Goal: Check status: Check status

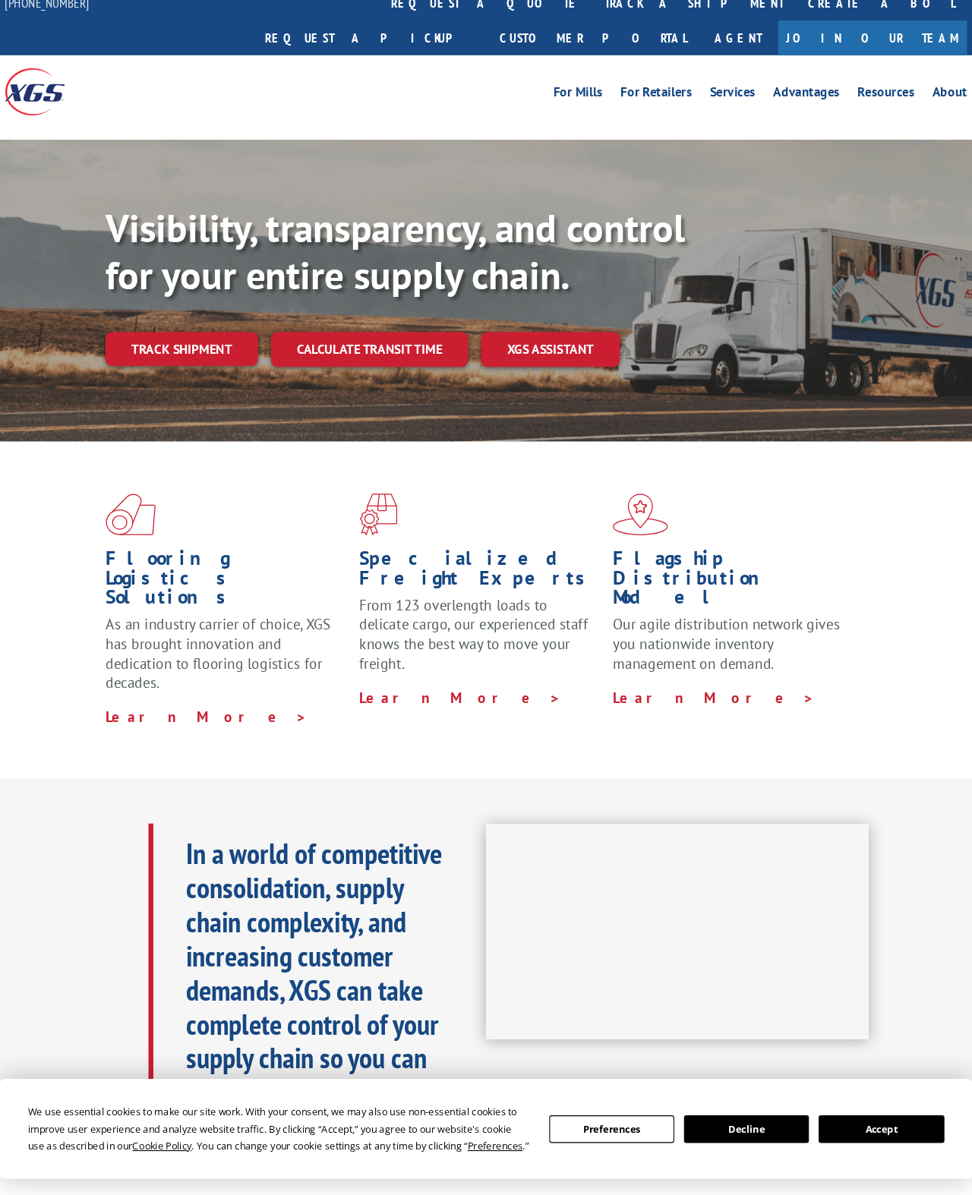
scroll to position [21, 0]
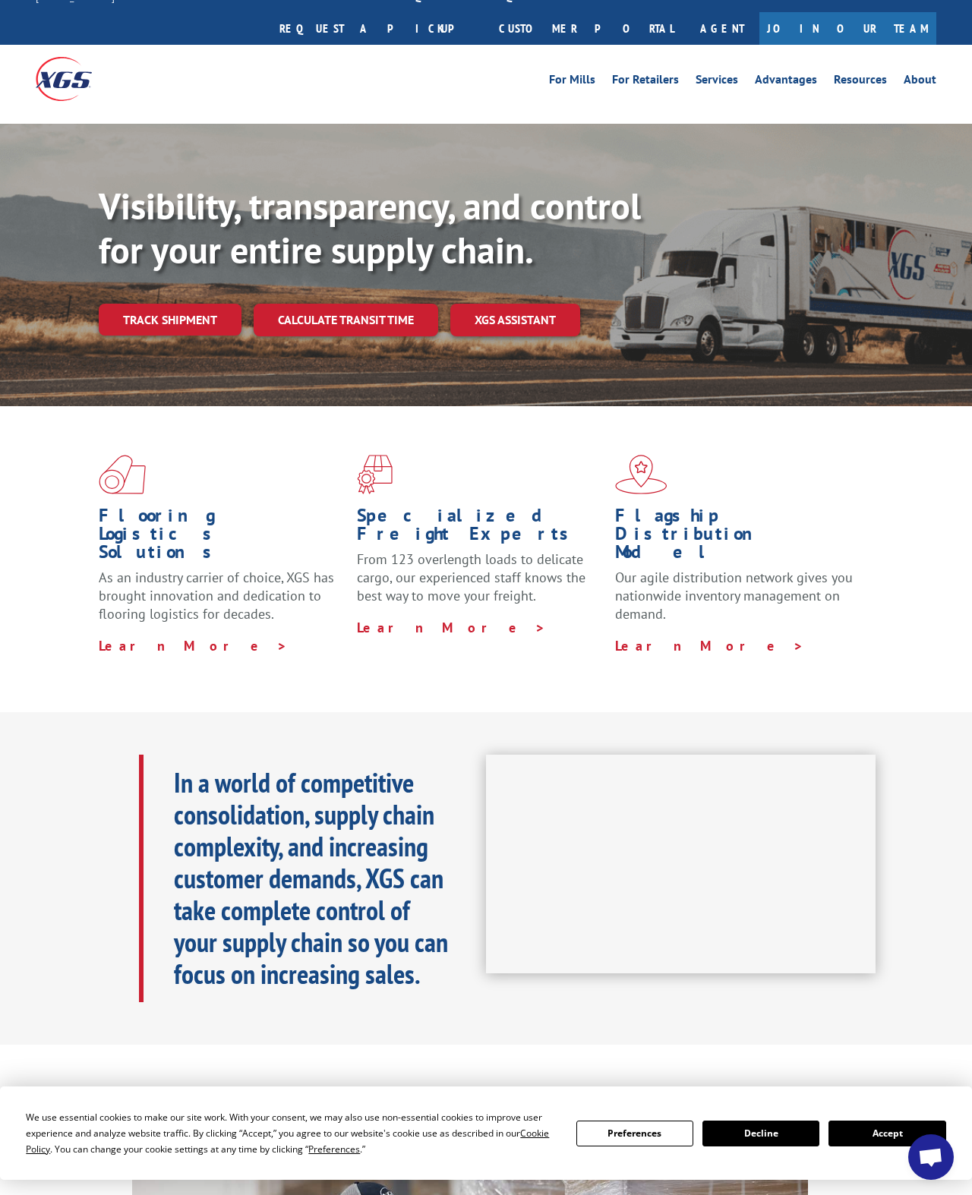
click at [147, 304] on link "Track shipment" at bounding box center [170, 320] width 143 height 32
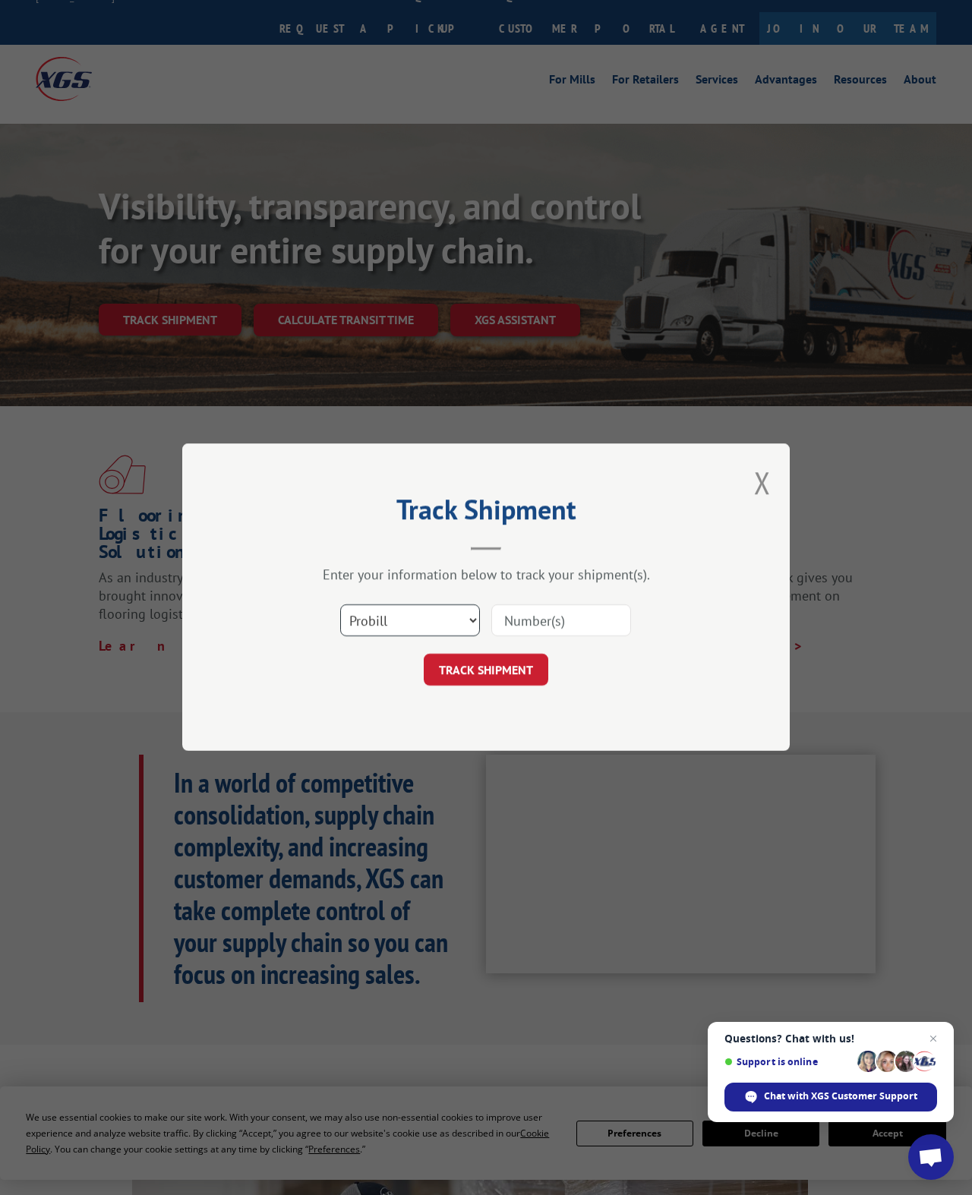
click at [453, 630] on select "Select category... Probill BOL PO" at bounding box center [410, 621] width 140 height 32
select select "po"
click at [577, 620] on input at bounding box center [561, 621] width 140 height 32
type input "73600"
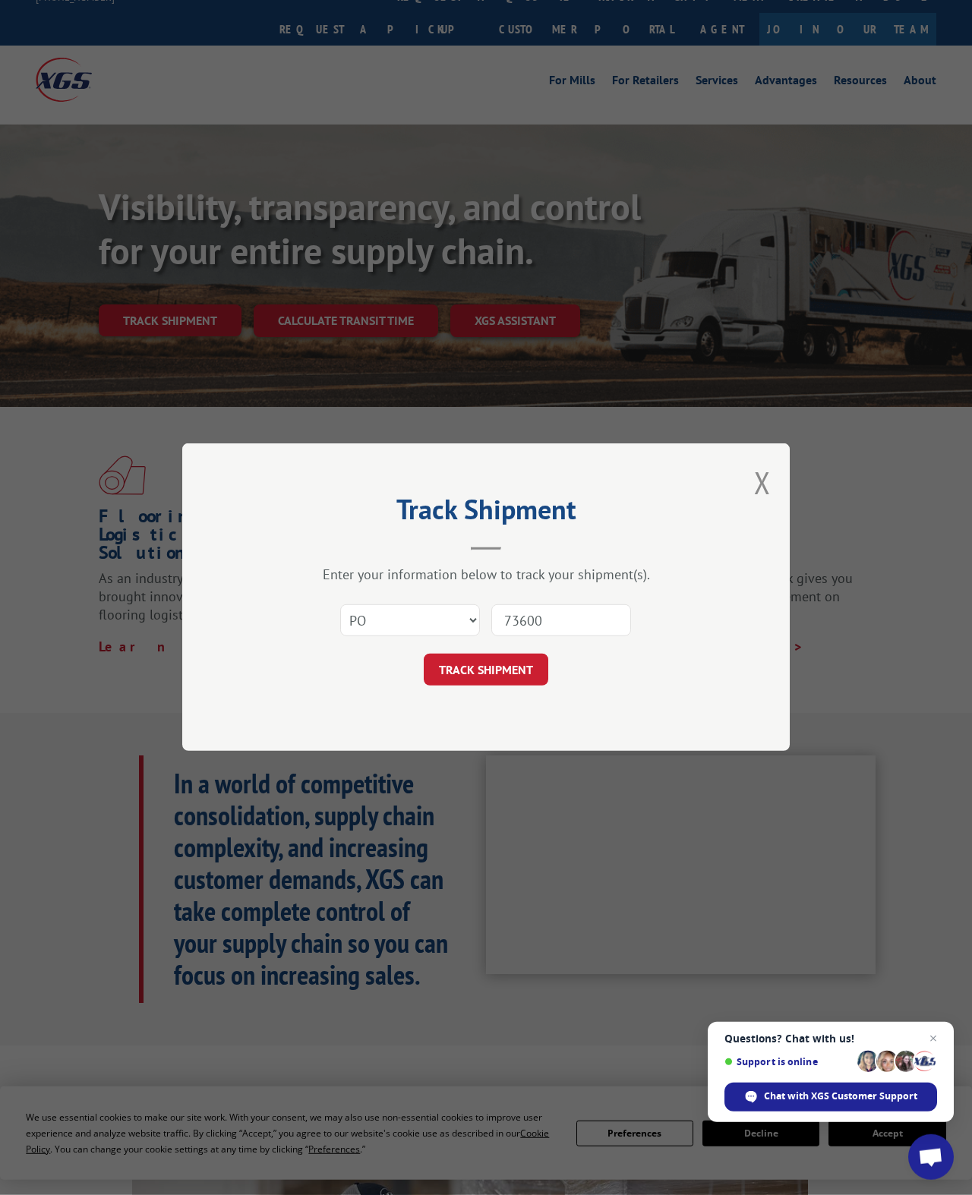
click at [526, 669] on button "TRACK SHIPMENT" at bounding box center [486, 671] width 125 height 32
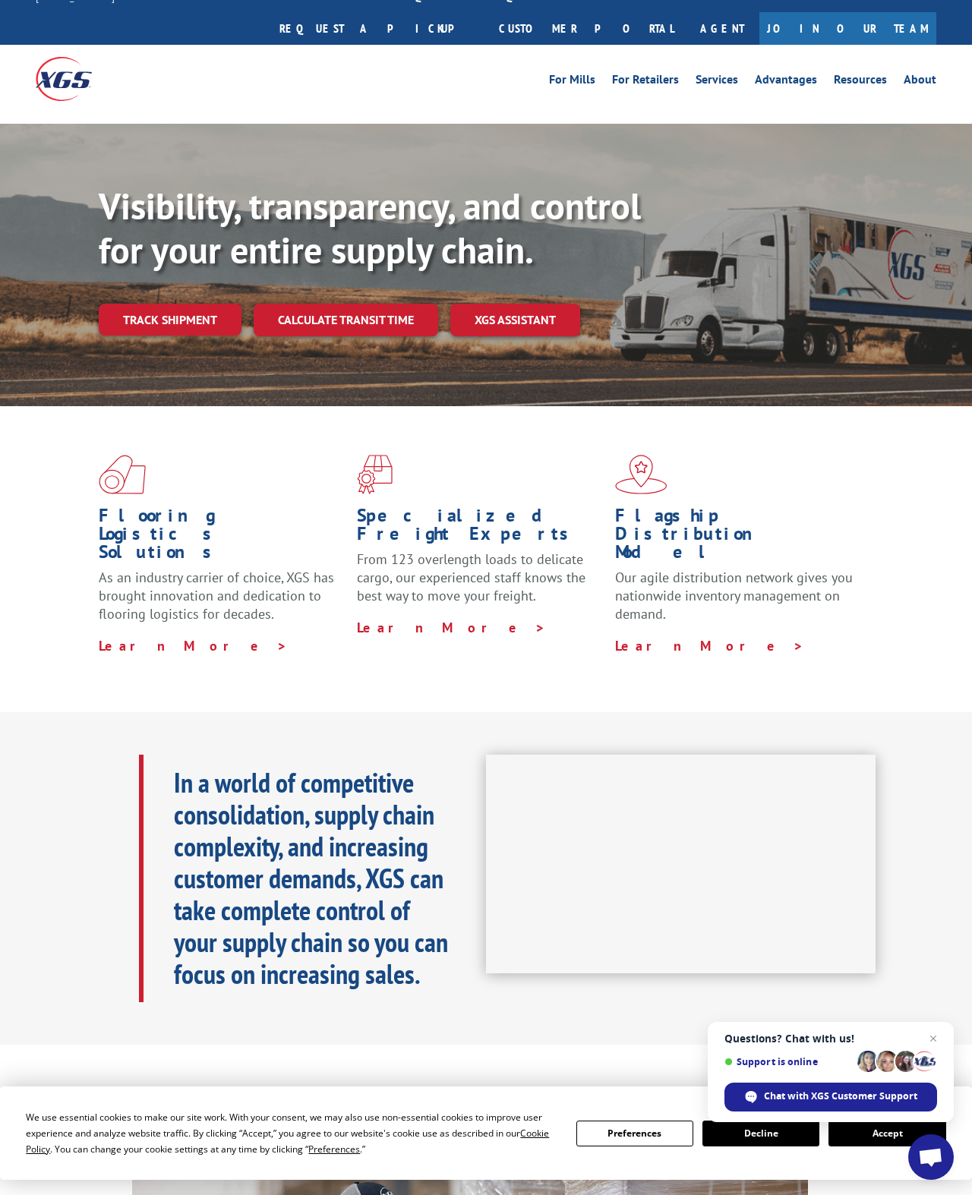
click at [149, 304] on link "Track shipment" at bounding box center [170, 320] width 143 height 32
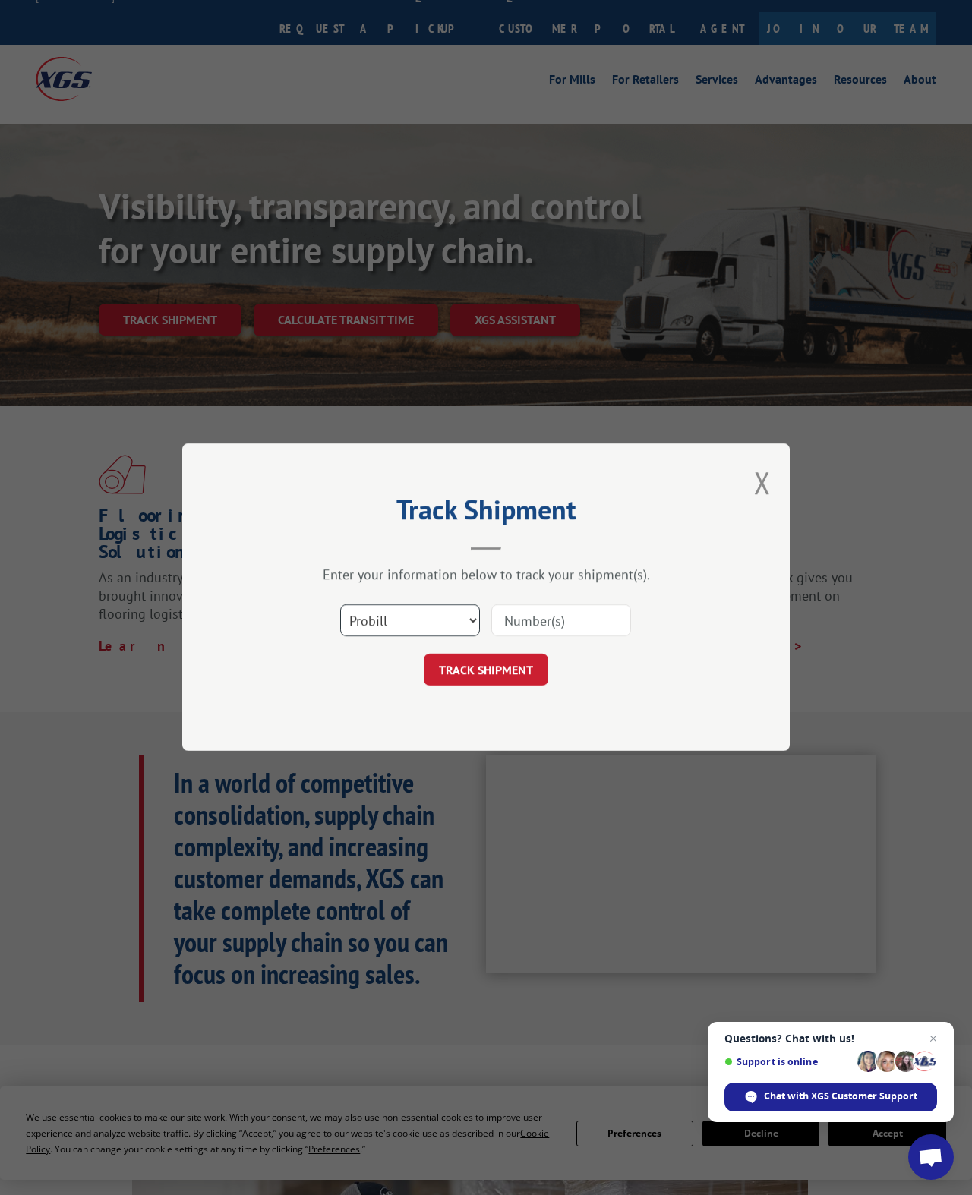
click at [450, 627] on select "Select category... Probill BOL PO" at bounding box center [410, 621] width 140 height 32
click at [589, 627] on input at bounding box center [561, 621] width 140 height 32
click at [576, 617] on input at bounding box center [561, 621] width 140 height 32
type input "73600"
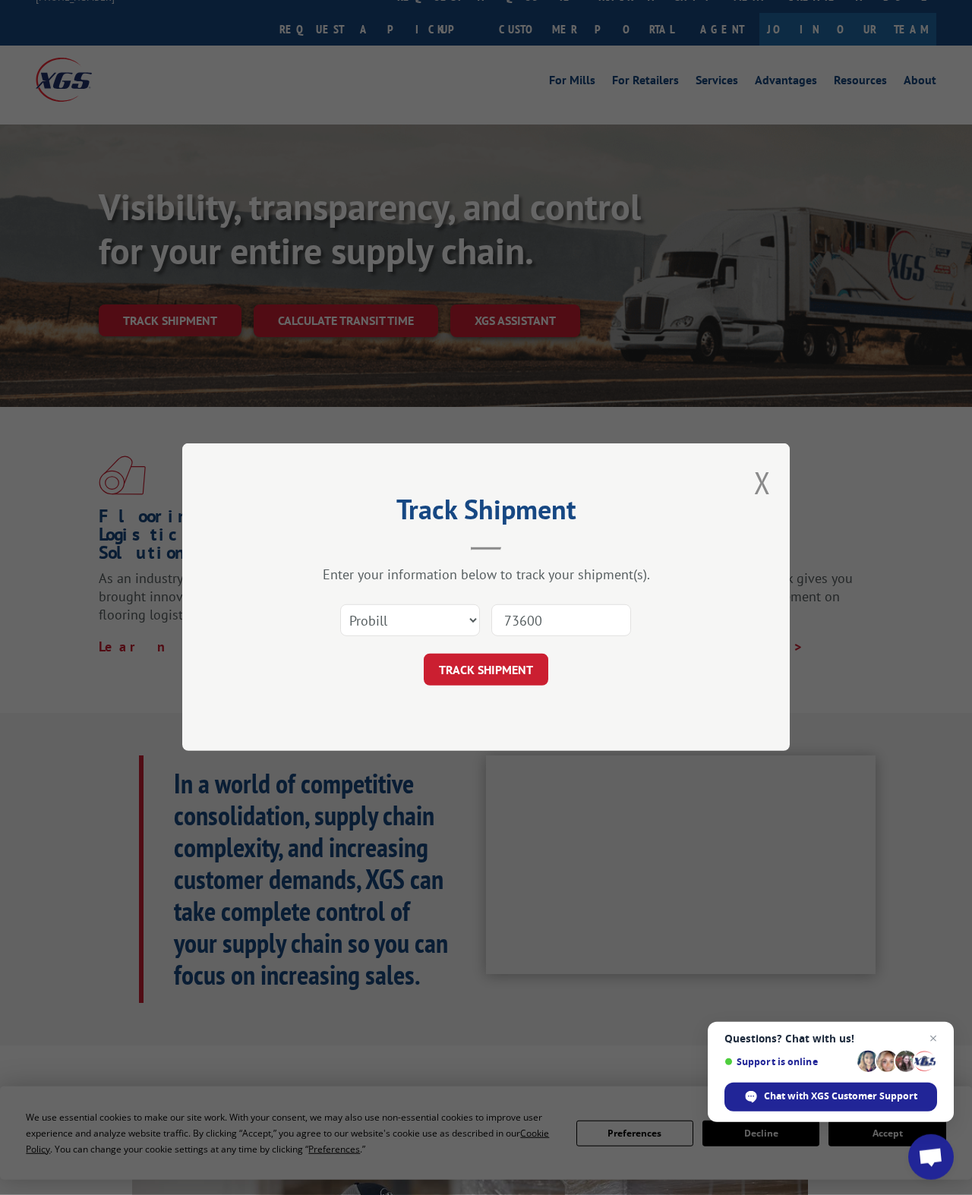
click at [514, 668] on button "TRACK SHIPMENT" at bounding box center [486, 671] width 125 height 32
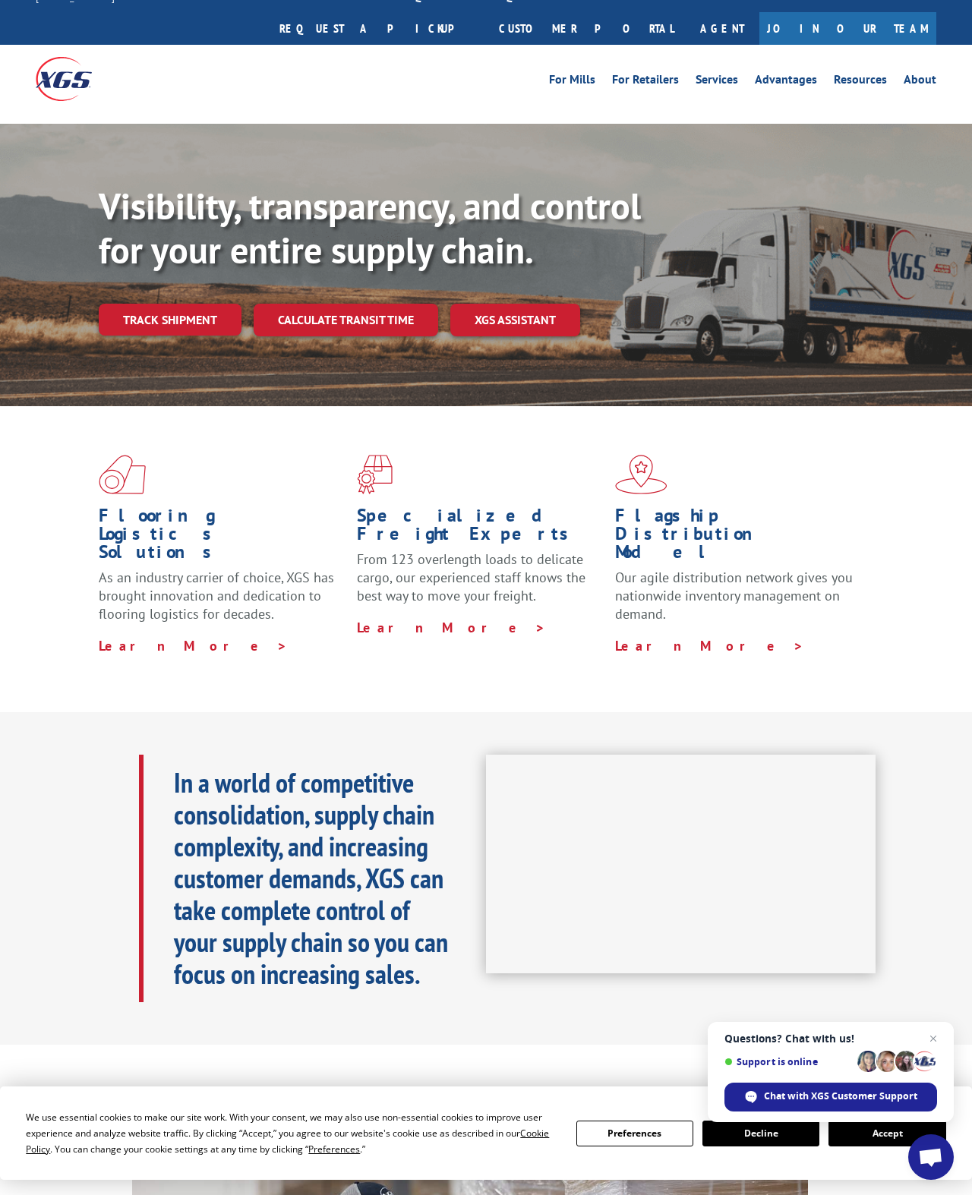
click at [210, 304] on link "Track shipment" at bounding box center [170, 320] width 143 height 32
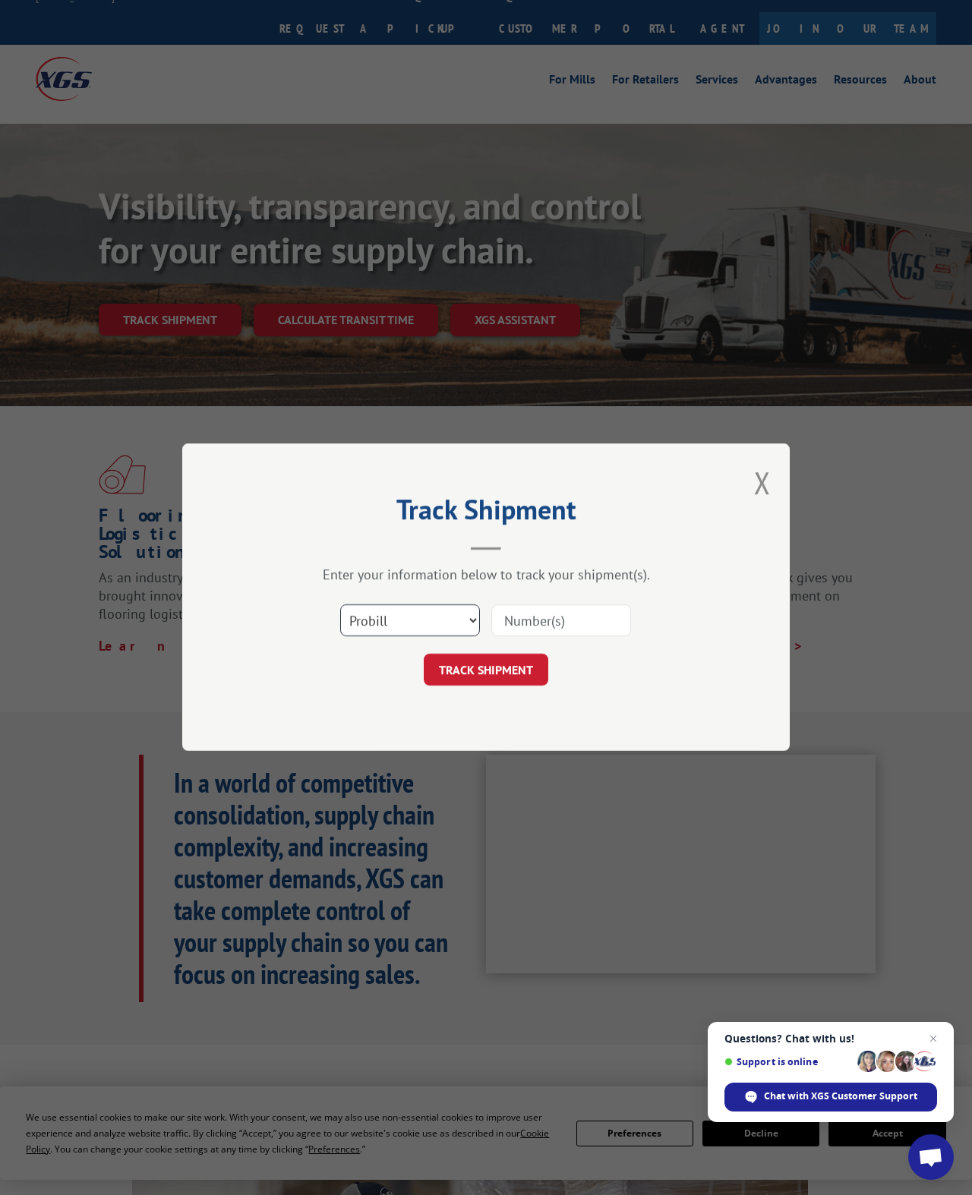
click at [461, 614] on select "Select category... Probill BOL PO" at bounding box center [410, 621] width 140 height 32
select select "bol"
click at [605, 609] on input at bounding box center [561, 621] width 140 height 32
type input "73600"
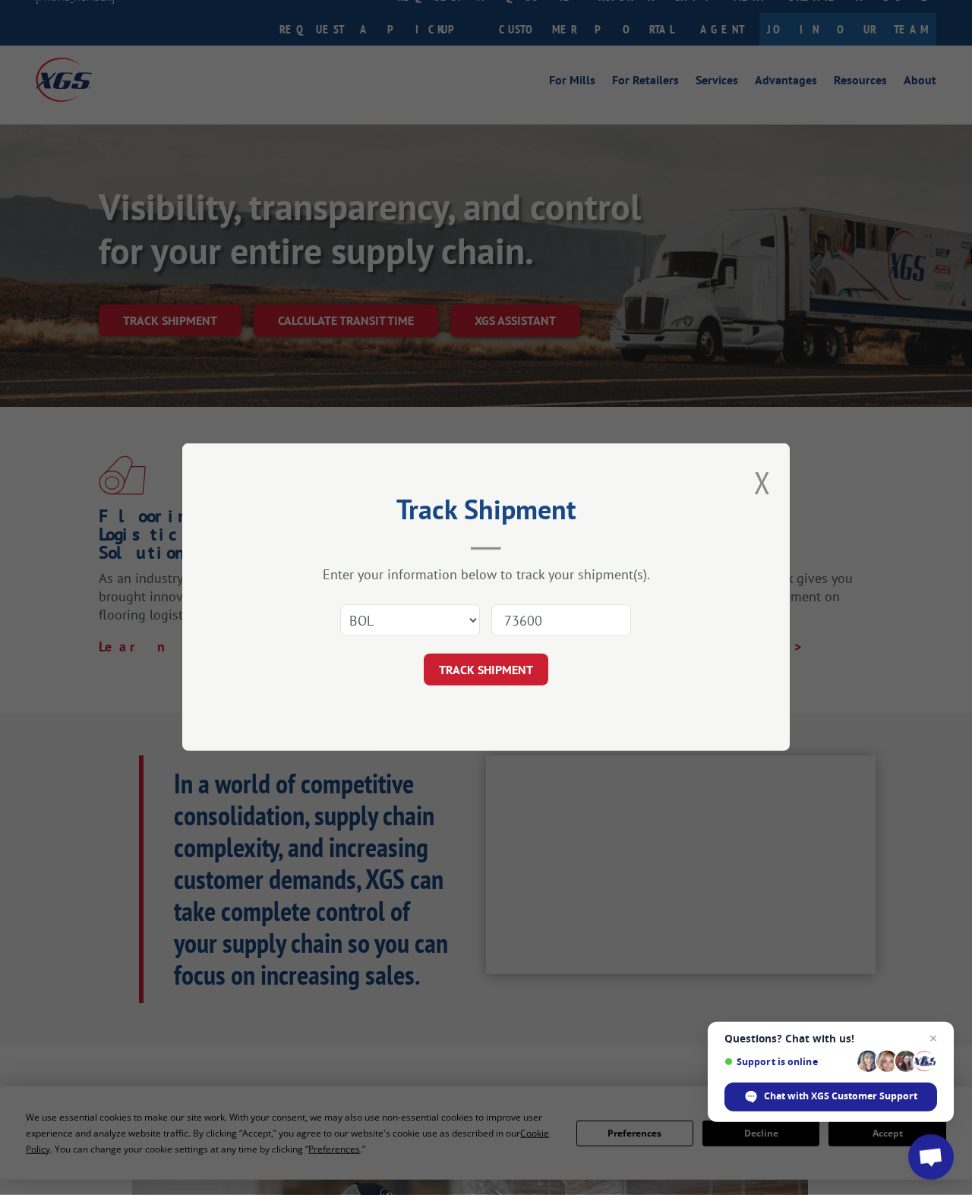
click at [522, 659] on button "TRACK SHIPMENT" at bounding box center [486, 671] width 125 height 32
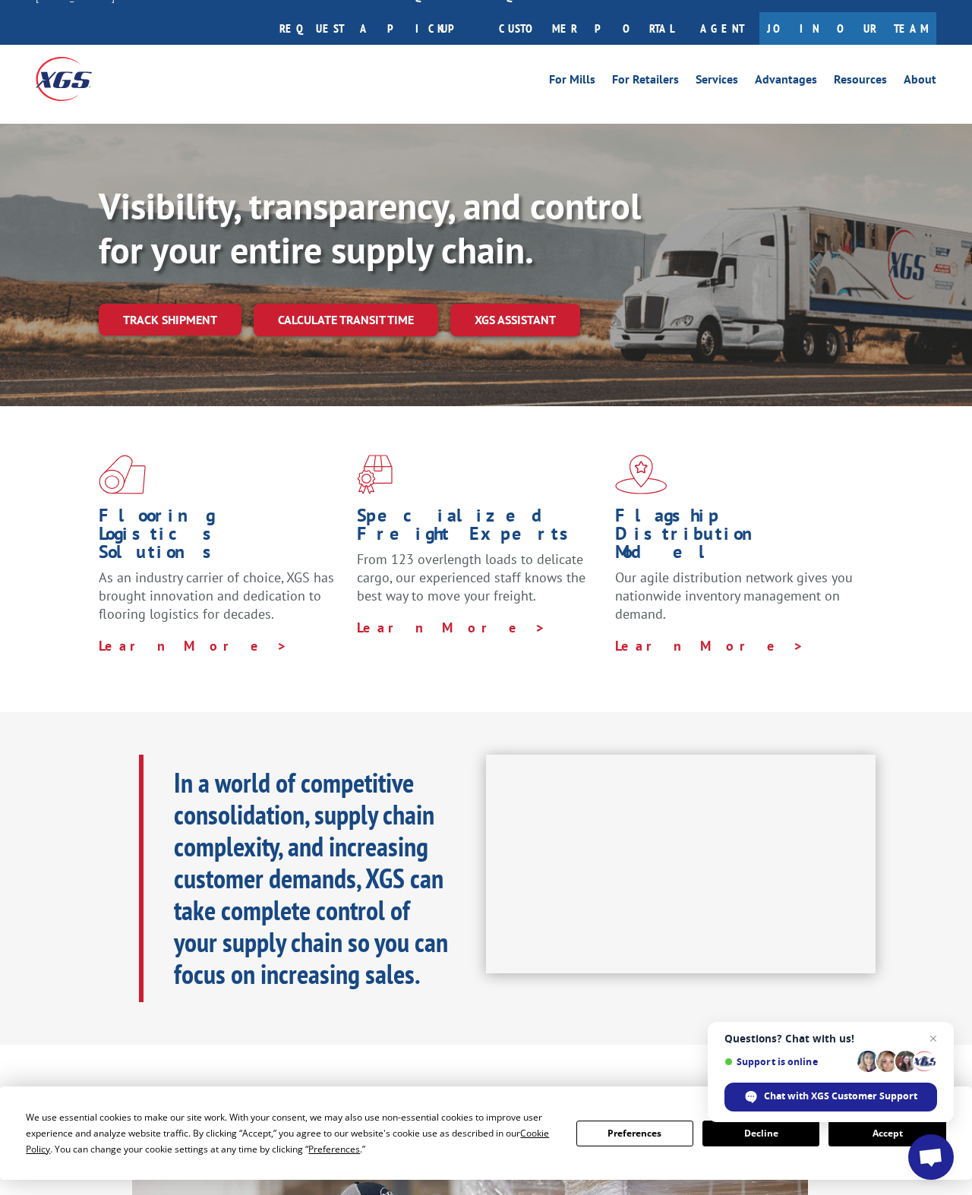
scroll to position [0, 0]
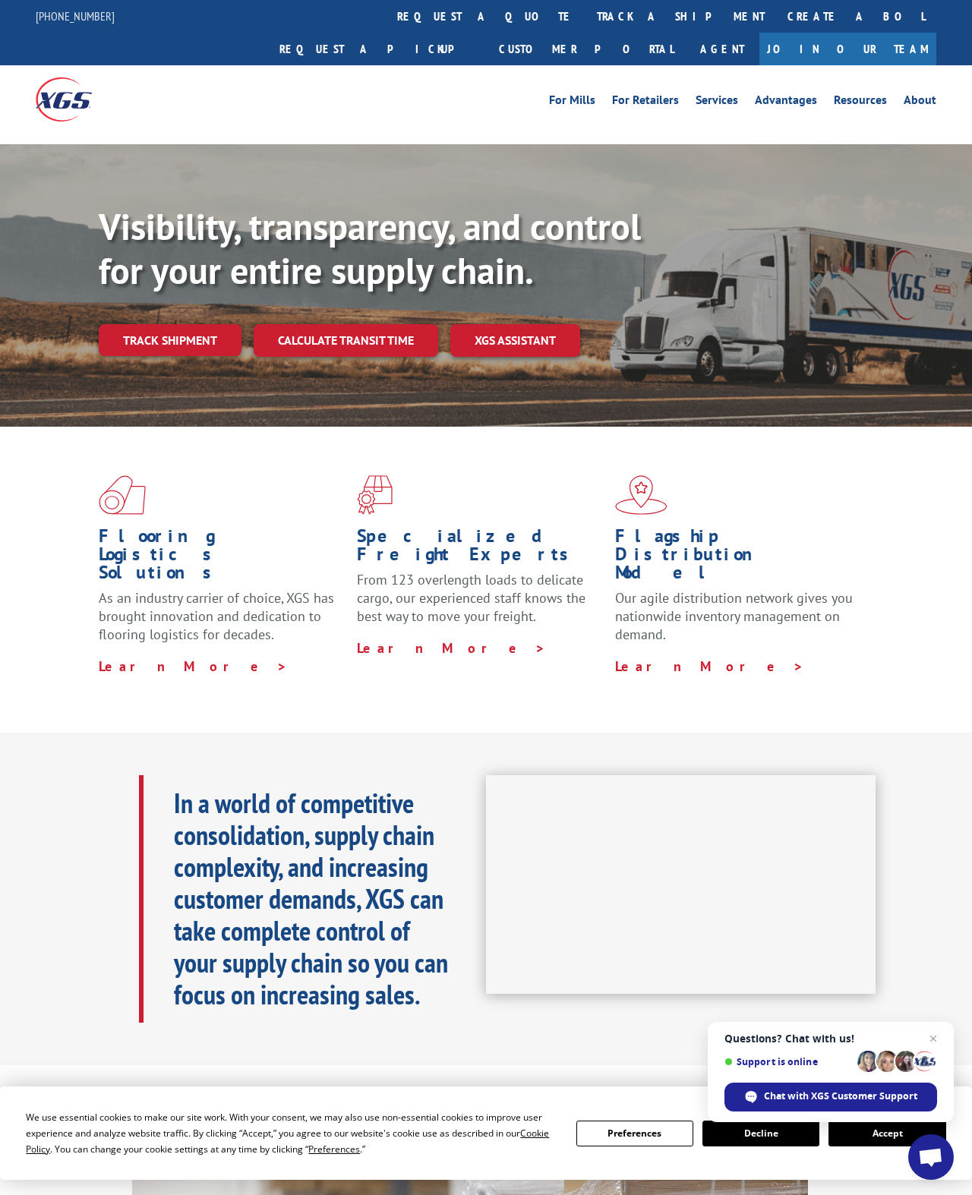
click at [586, 14] on link "track a shipment" at bounding box center [681, 16] width 191 height 33
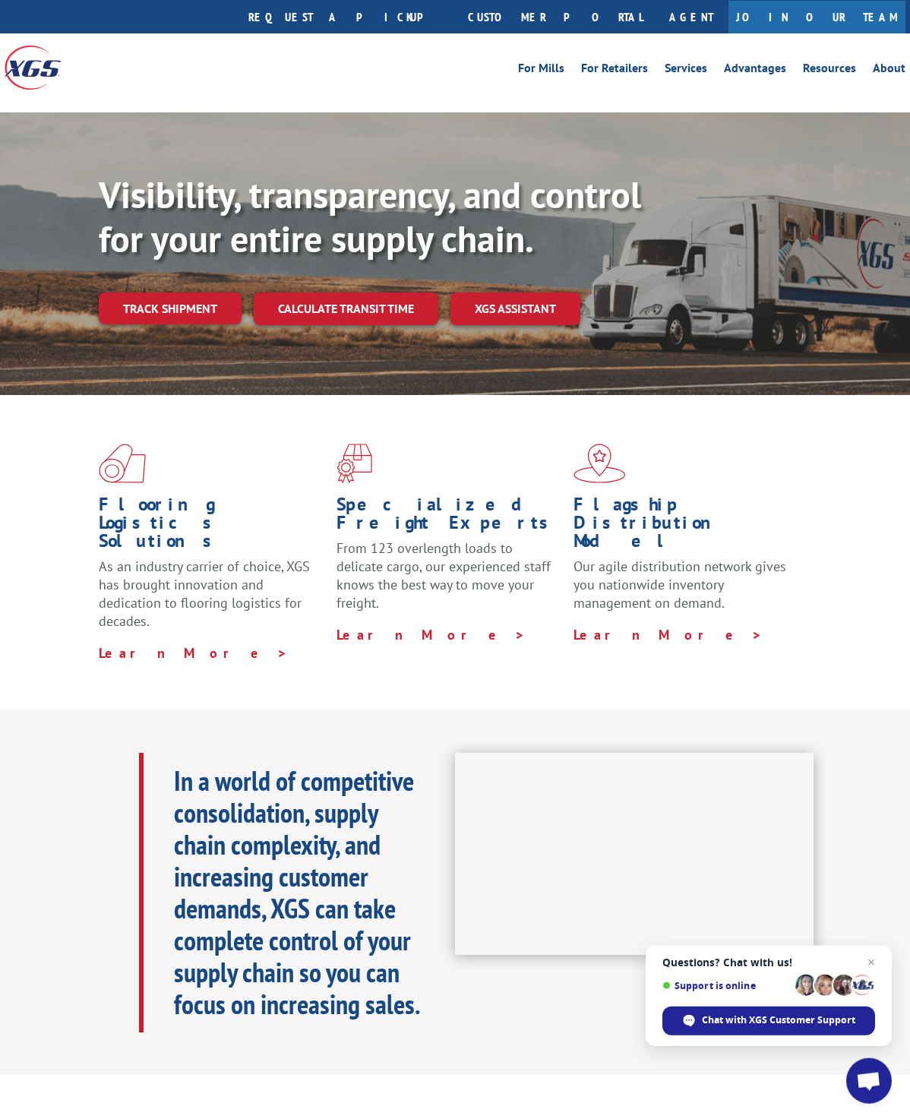
click at [143, 292] on link "Track shipment" at bounding box center [170, 308] width 143 height 32
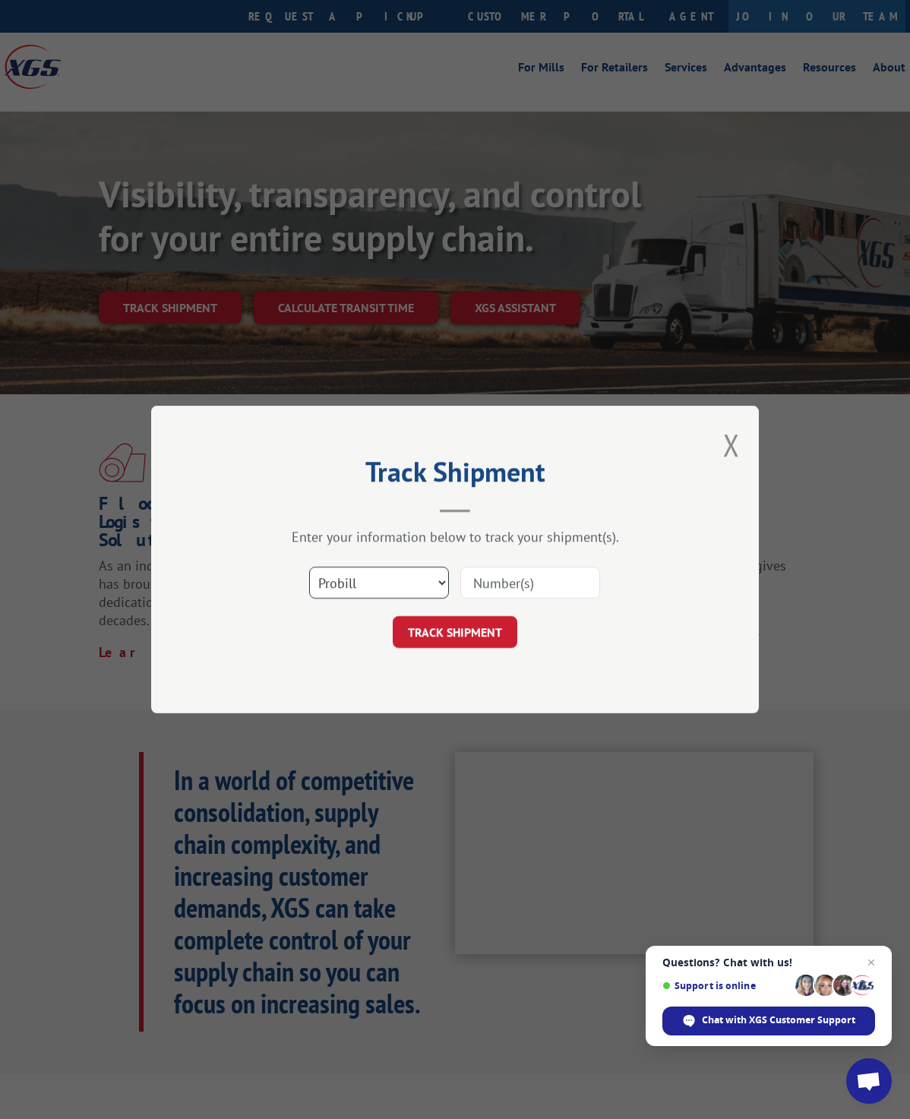
select select "po"
click at [548, 598] on input at bounding box center [530, 583] width 140 height 32
type input "16932918"
click at [483, 648] on button "TRACK SHIPMENT" at bounding box center [455, 632] width 125 height 32
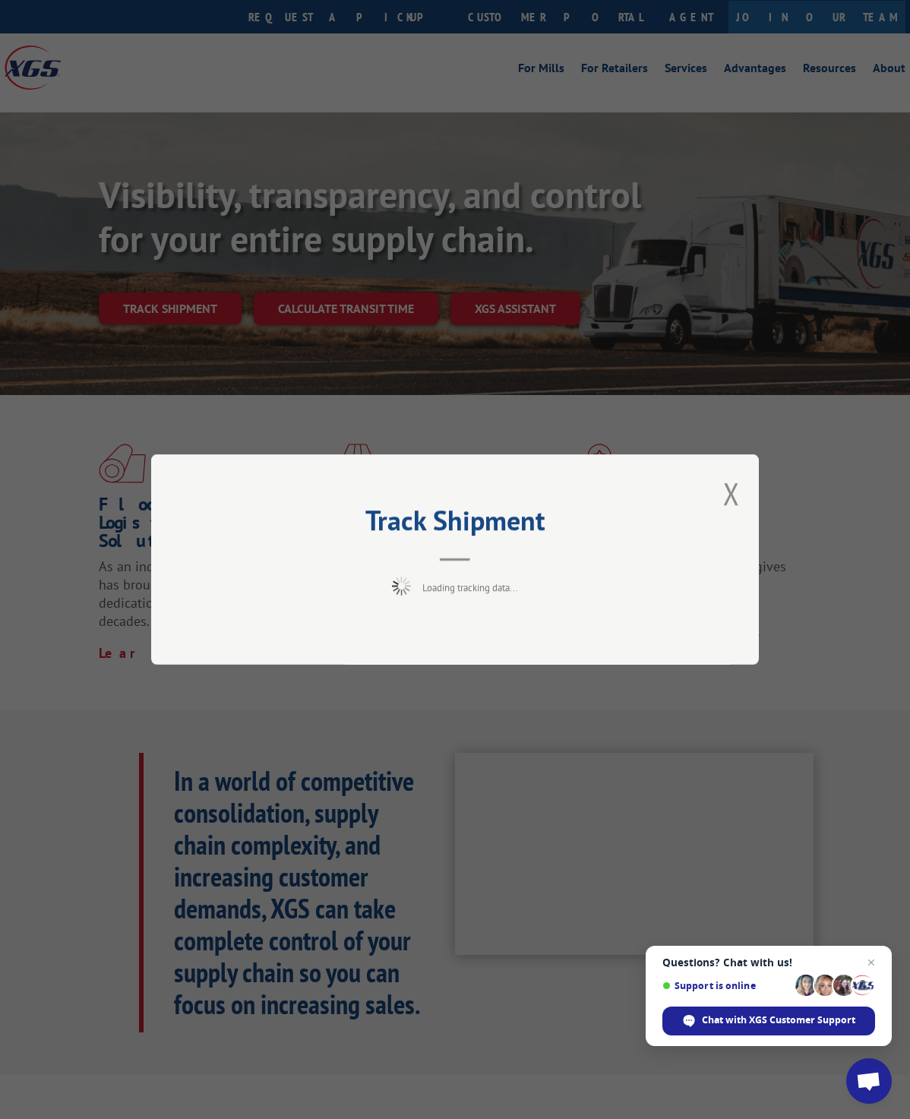
scroll to position [33, 0]
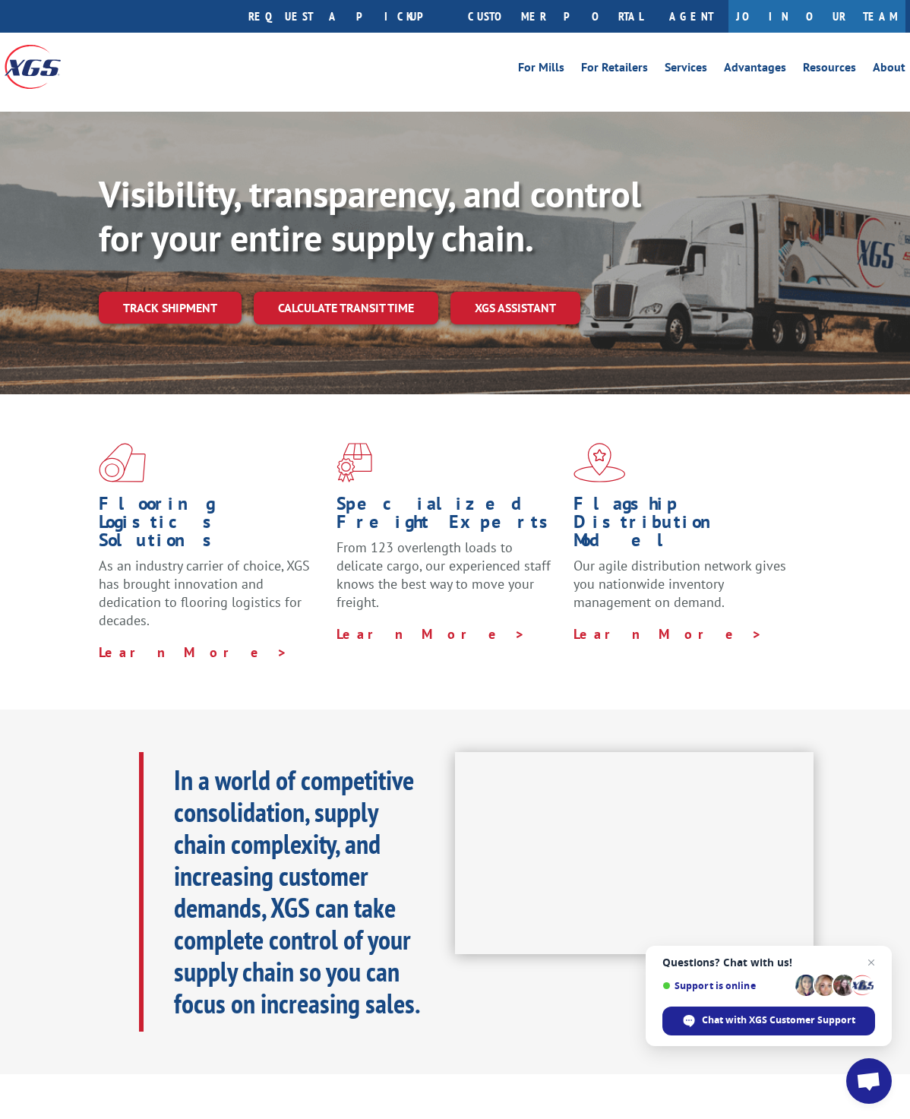
click at [137, 292] on link "Track shipment" at bounding box center [170, 308] width 143 height 32
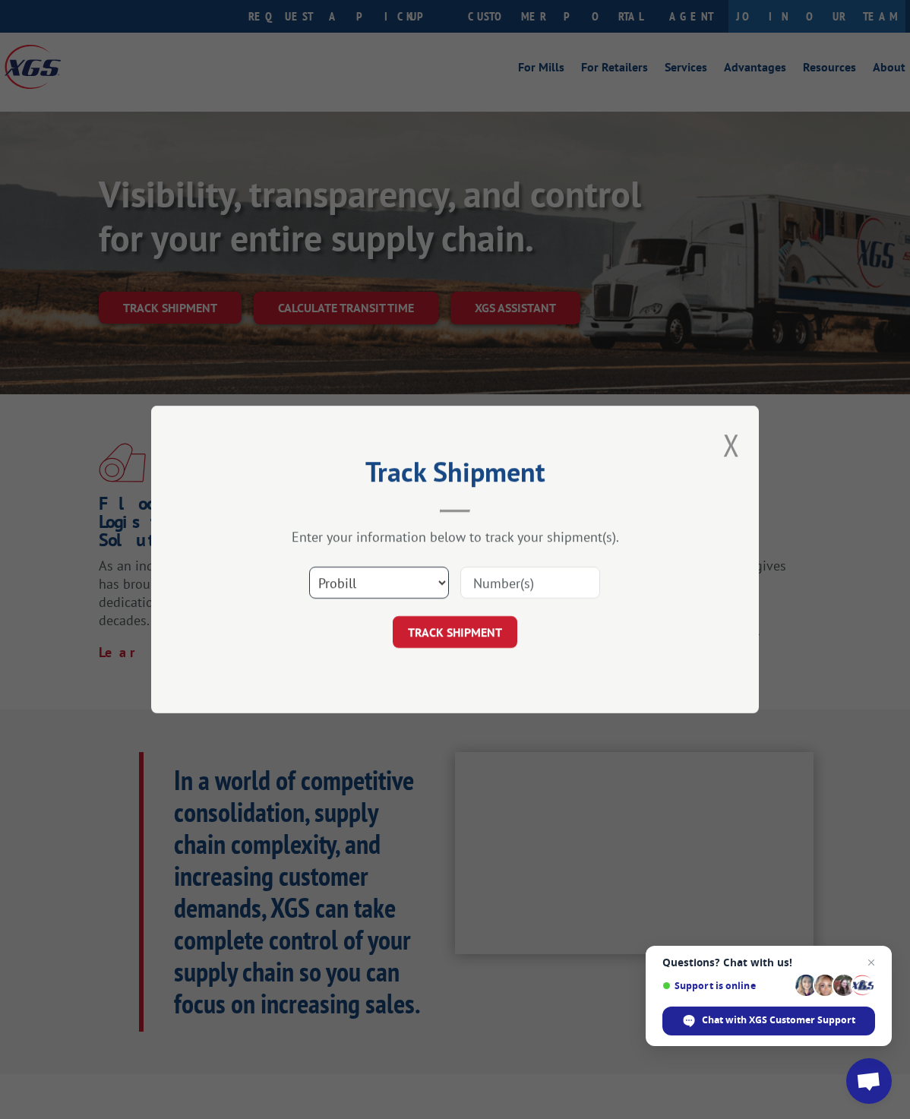
click at [416, 598] on select "Select category... Probill BOL PO" at bounding box center [379, 583] width 140 height 32
click at [535, 598] on input at bounding box center [530, 583] width 140 height 32
type input "16932918"
click at [485, 648] on button "TRACK SHIPMENT" at bounding box center [455, 632] width 125 height 32
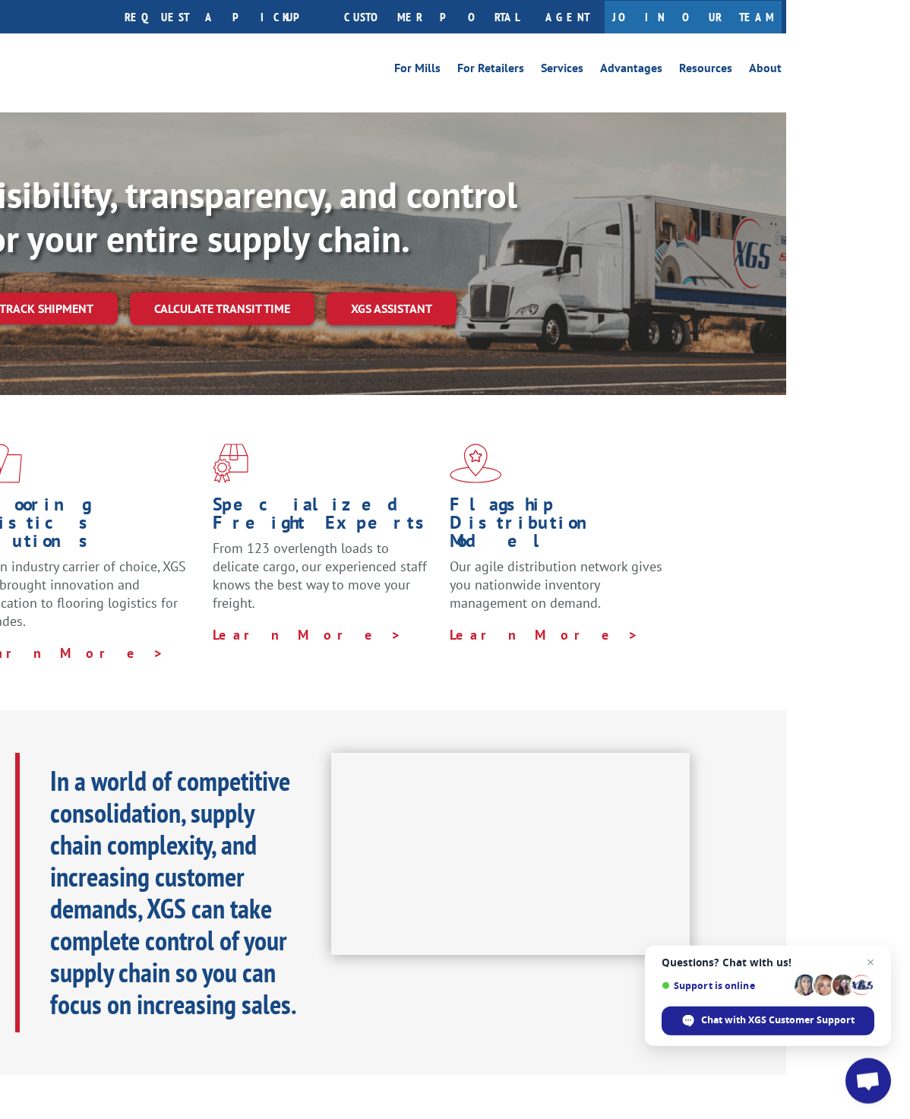
scroll to position [33, 122]
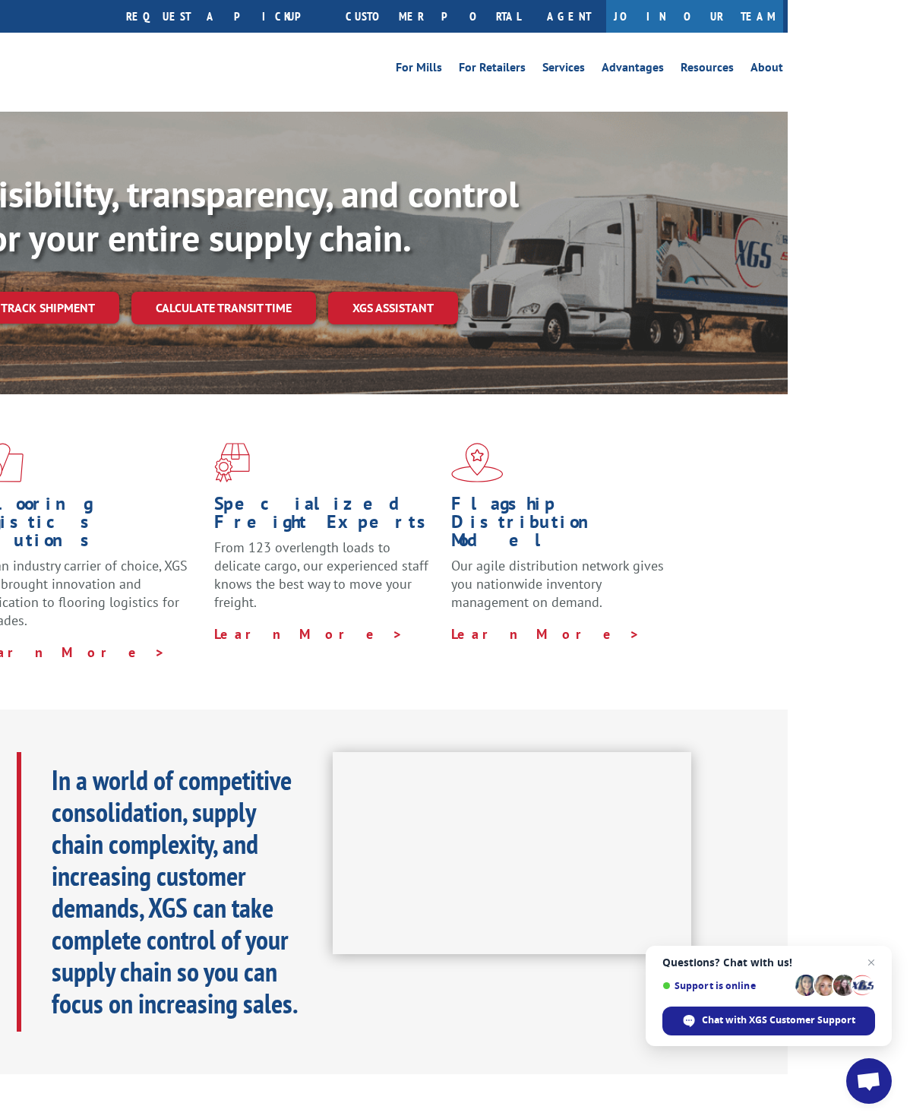
click at [766, 62] on link "About" at bounding box center [766, 70] width 33 height 17
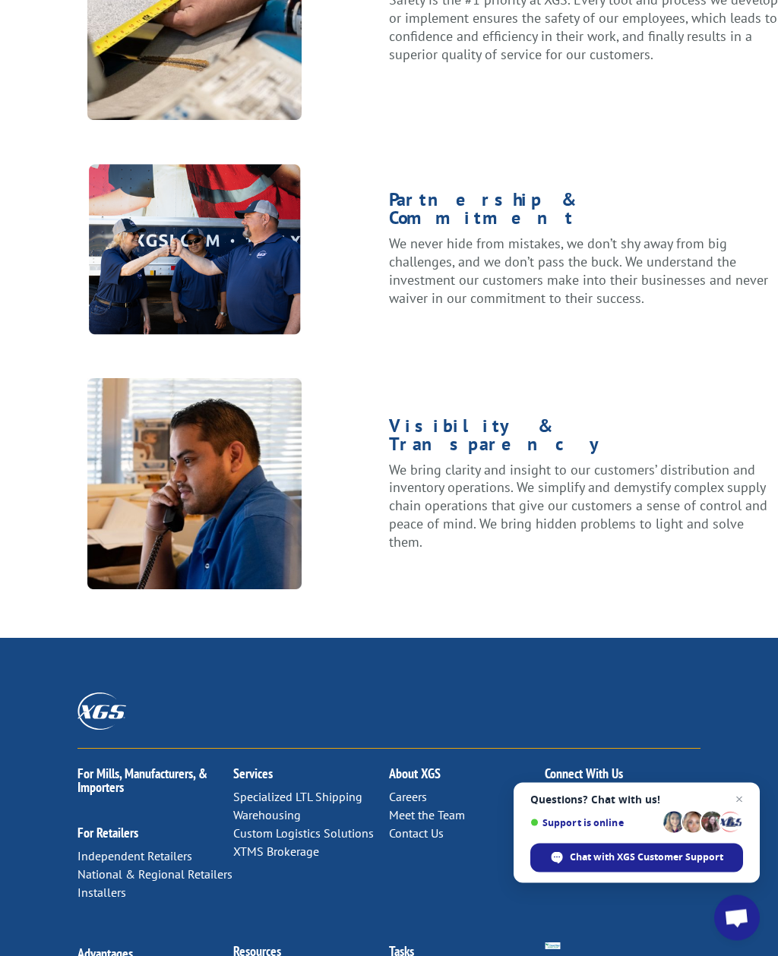
scroll to position [1387, 0]
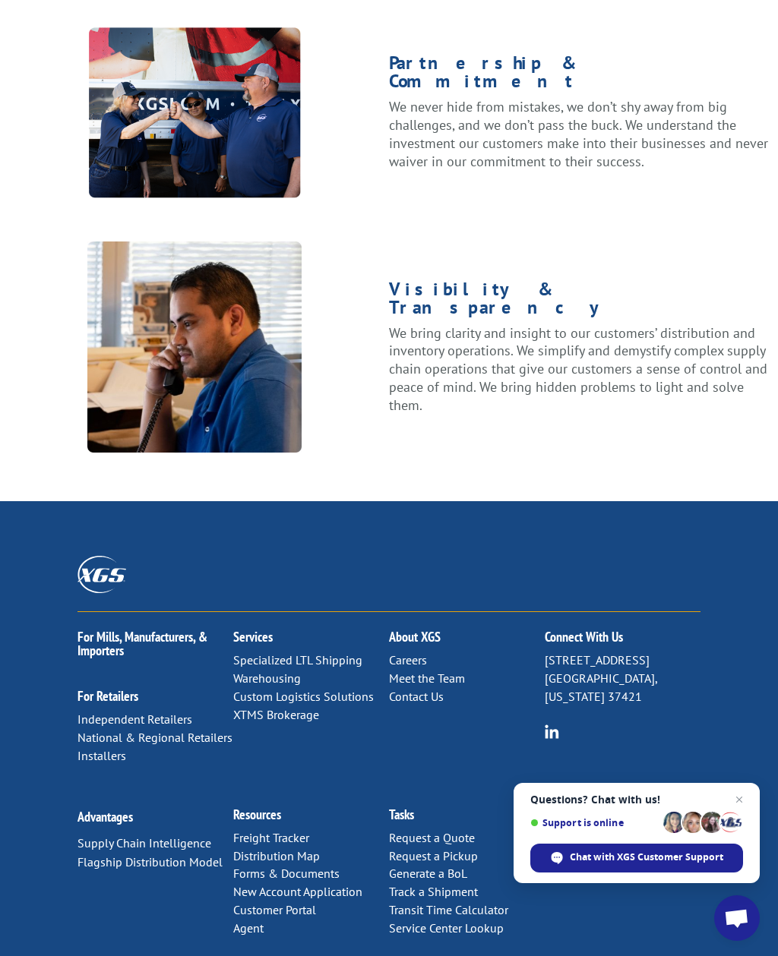
click at [431, 689] on link "Contact Us" at bounding box center [416, 696] width 55 height 15
